Goal: Task Accomplishment & Management: Manage account settings

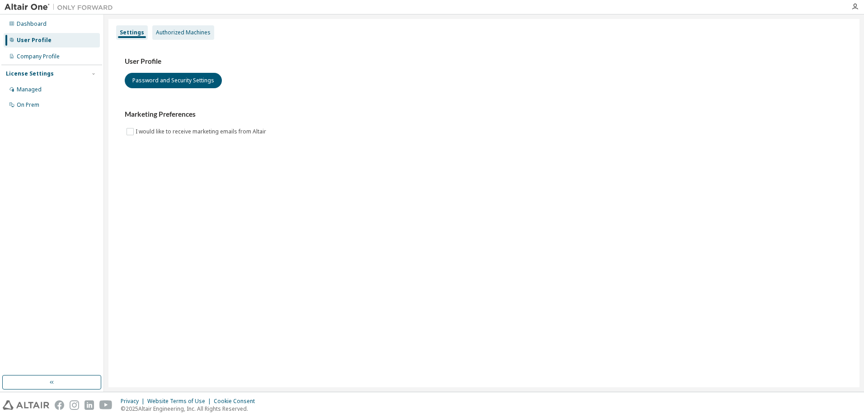
click at [189, 33] on div "Authorized Machines" at bounding box center [183, 32] width 55 height 7
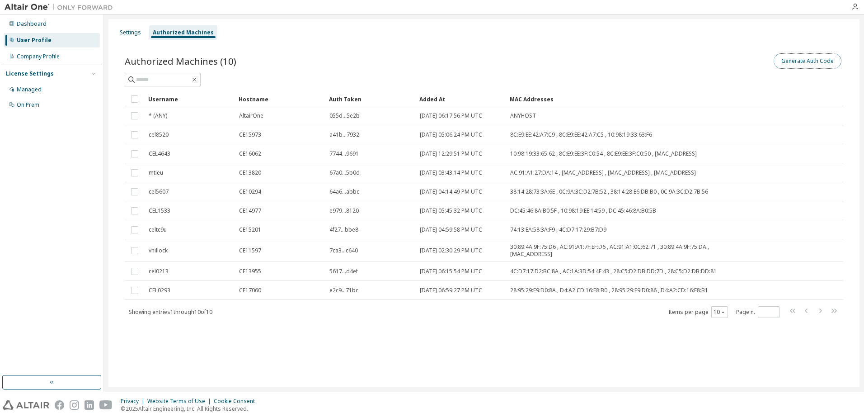
click at [807, 63] on button "Generate Auth Code" at bounding box center [808, 60] width 68 height 15
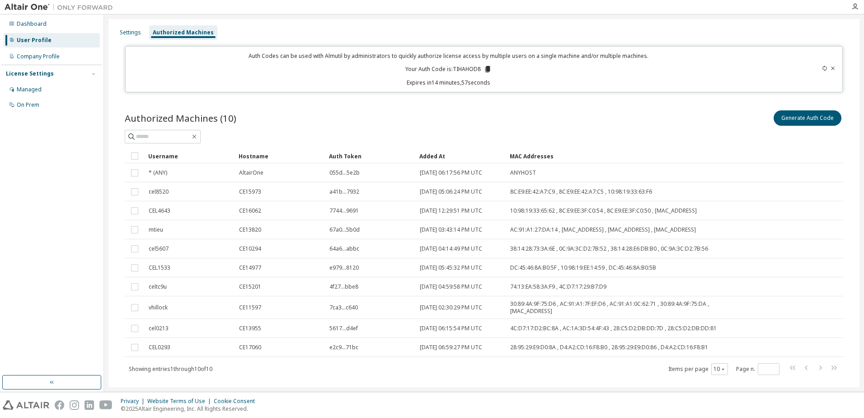
click at [487, 67] on icon at bounding box center [488, 69] width 5 height 6
click at [472, 403] on div "Privacy Website Terms of Use Cookie Consent © 2025 Altair Engineering, Inc. All…" at bounding box center [432, 405] width 864 height 26
click at [452, 402] on div "Privacy Website Terms of Use Cookie Consent © 2025 Altair Engineering, Inc. All…" at bounding box center [432, 405] width 864 height 26
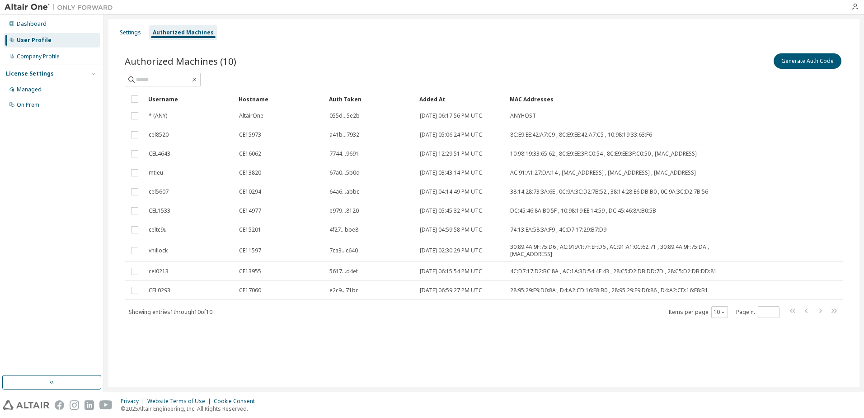
click at [404, 346] on div "Settings Authorized Machines Authorized Machines (10) Generate Auth Code Clear …" at bounding box center [484, 203] width 751 height 368
click at [481, 353] on div "Settings Authorized Machines Authorized Machines (10) Generate Auth Code Clear …" at bounding box center [484, 203] width 751 height 368
click at [589, 342] on div "Settings Authorized Machines Authorized Machines (10) Generate Auth Code Clear …" at bounding box center [484, 203] width 751 height 368
click at [375, 375] on div "Settings Authorized Machines Authorized Machines (10) Generate Auth Code Clear …" at bounding box center [484, 203] width 751 height 368
click at [401, 382] on div "Settings Authorized Machines Authorized Machines (10) Generate Auth Code Clear …" at bounding box center [484, 203] width 751 height 368
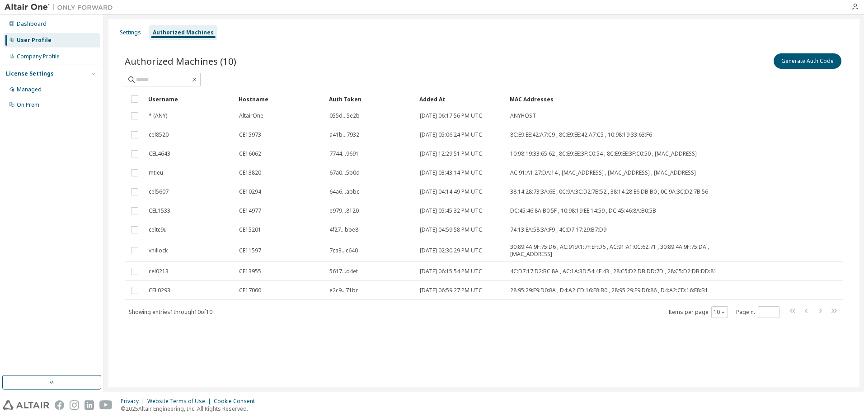
click at [583, 335] on div "Authorized Machines (10) Generate Auth Code Clear Load Save Save As Field Opera…" at bounding box center [484, 191] width 741 height 301
click at [52, 292] on div "Dashboard User Profile Company Profile License Settings Managed On Prem" at bounding box center [51, 195] width 101 height 358
click at [359, 328] on div "Authorized Machines (10) Generate Auth Code Clear Load Save Save As Field Opera…" at bounding box center [484, 191] width 741 height 301
click at [466, 365] on div "Settings Authorized Machines Authorized Machines (10) Generate Auth Code Clear …" at bounding box center [484, 203] width 751 height 368
